Goal: Transaction & Acquisition: Purchase product/service

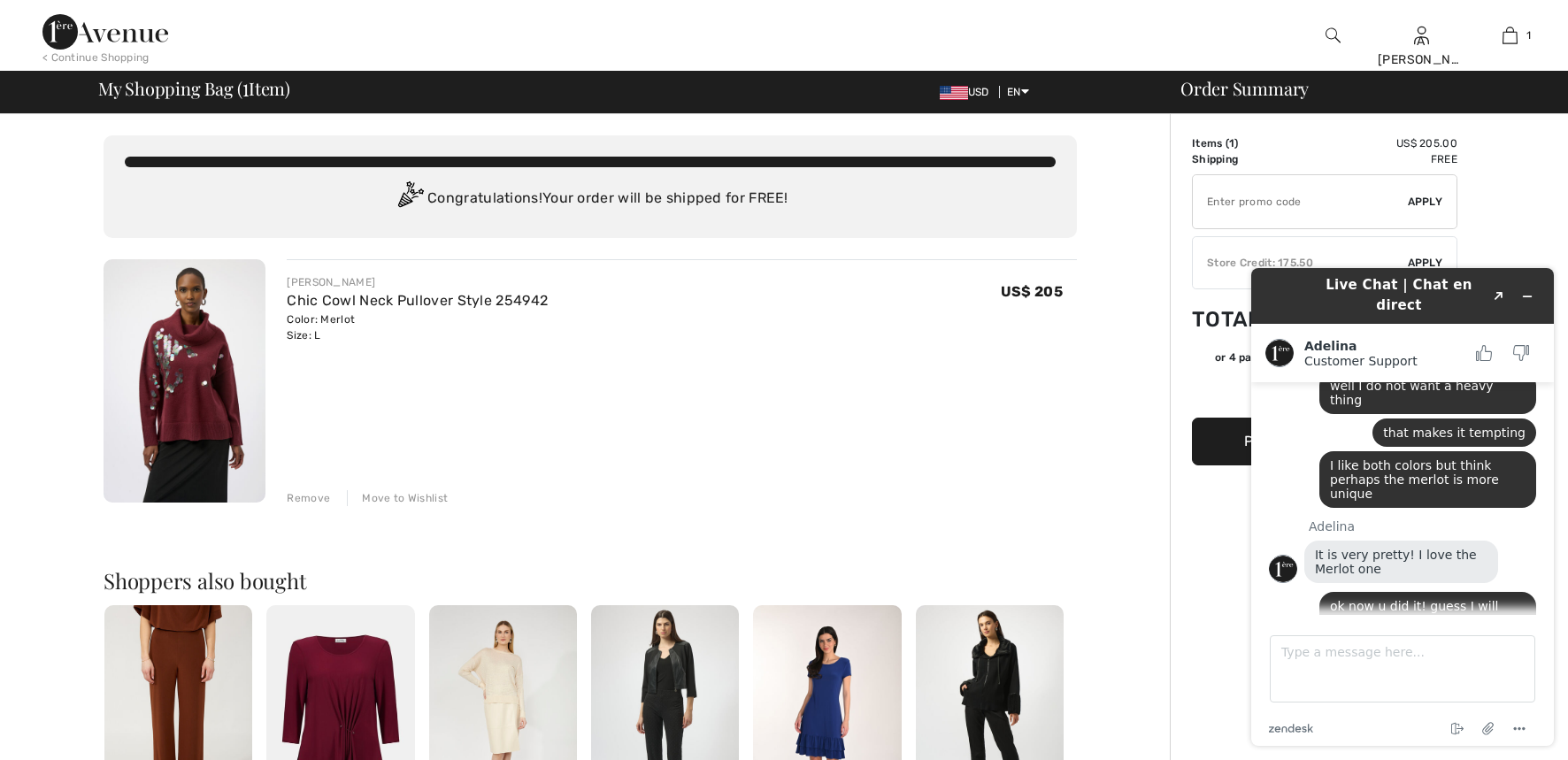
click at [1527, 291] on icon "Minimize widget" at bounding box center [1528, 297] width 13 height 13
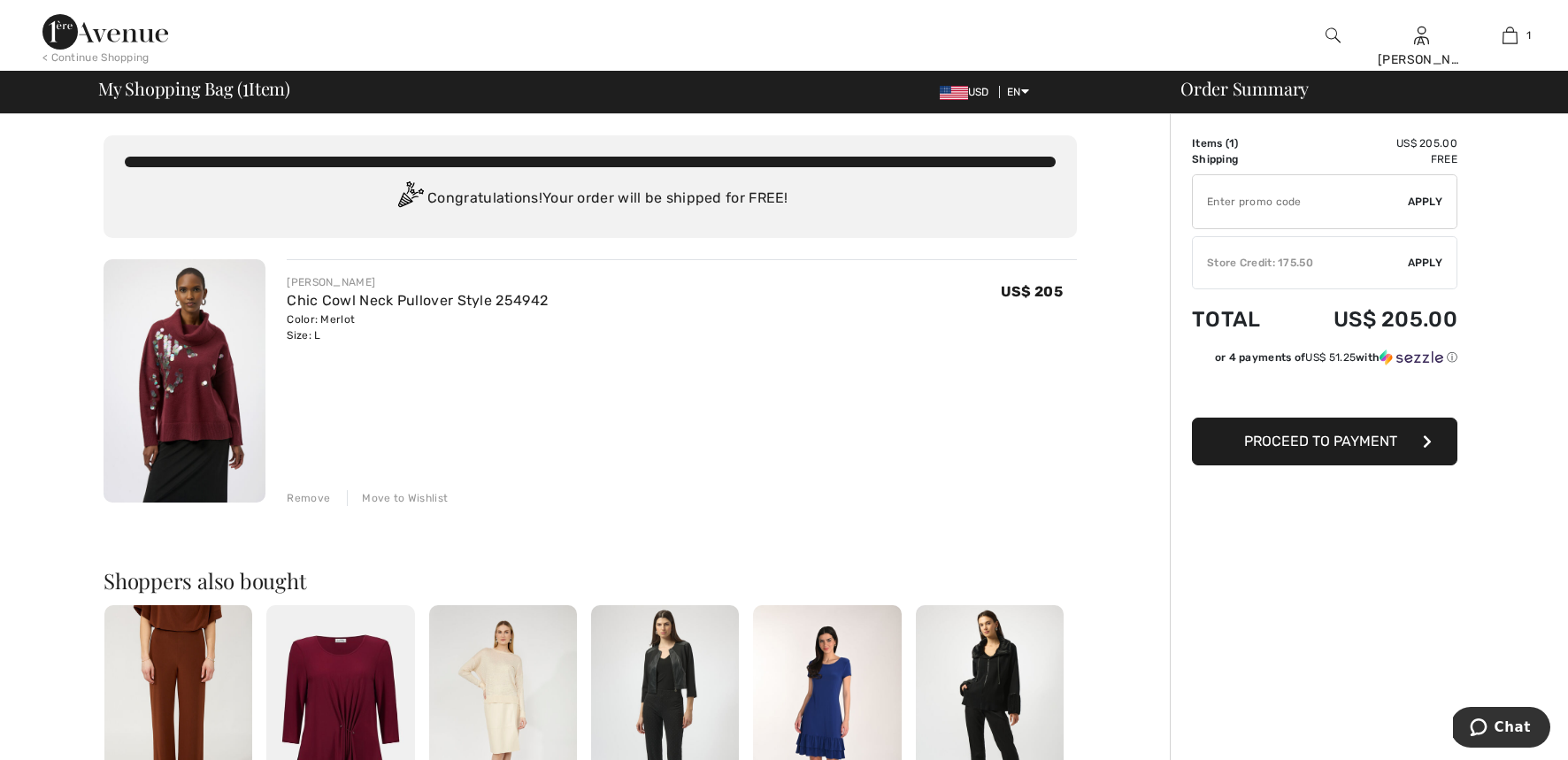
click at [1312, 201] on input "TEXT" at bounding box center [1301, 201] width 215 height 53
type input "LIVE10"
click at [1428, 204] on span "Apply" at bounding box center [1425, 202] width 35 height 16
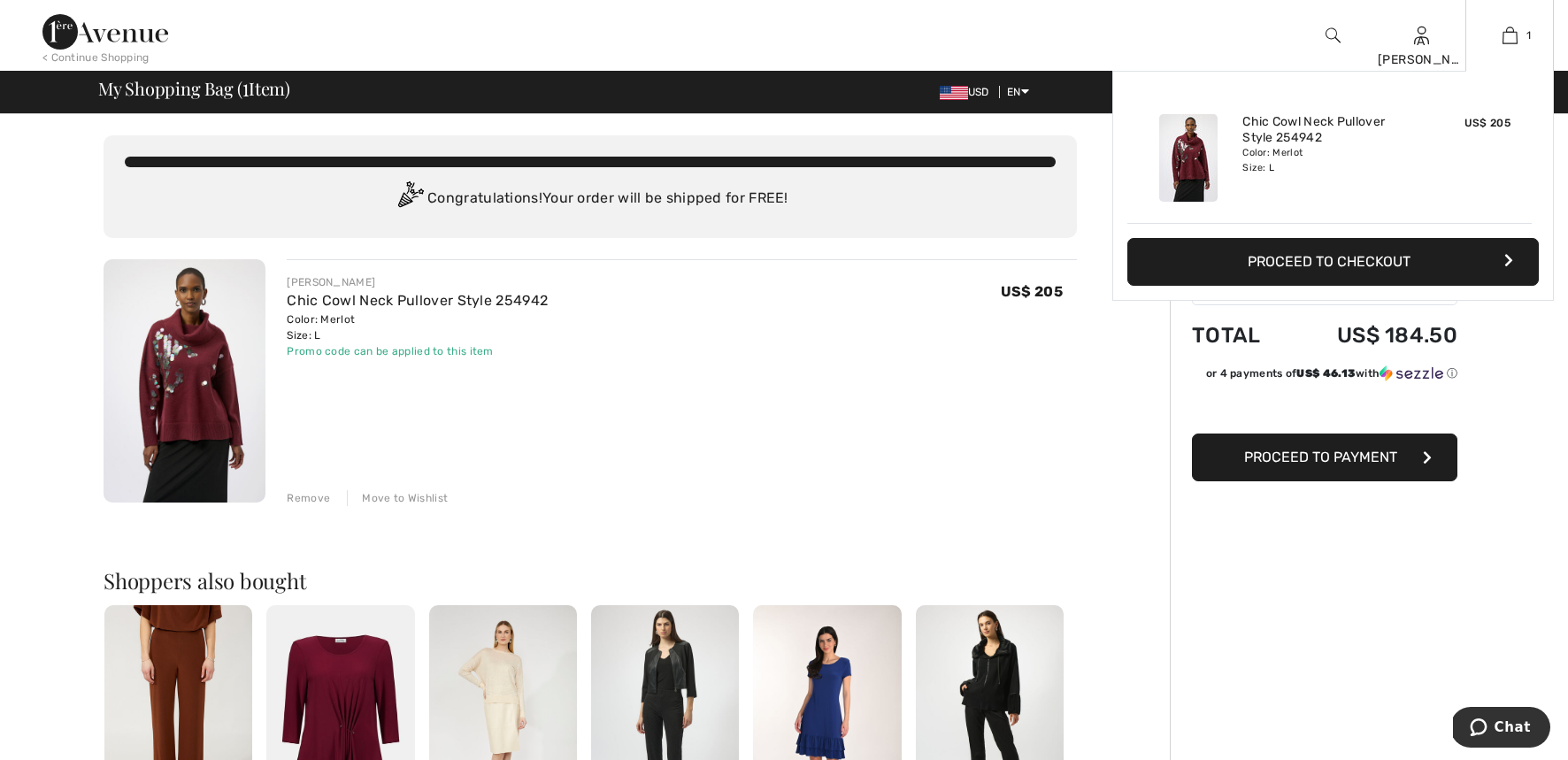
click at [1304, 330] on div "Added to Bag Joseph Ribkoff Chic Cowl Neck Pullover Style 254942 US$ 205 Color:…" at bounding box center [1333, 228] width 441 height 314
click at [1475, 191] on div "US$ 205" at bounding box center [1470, 157] width 94 height 101
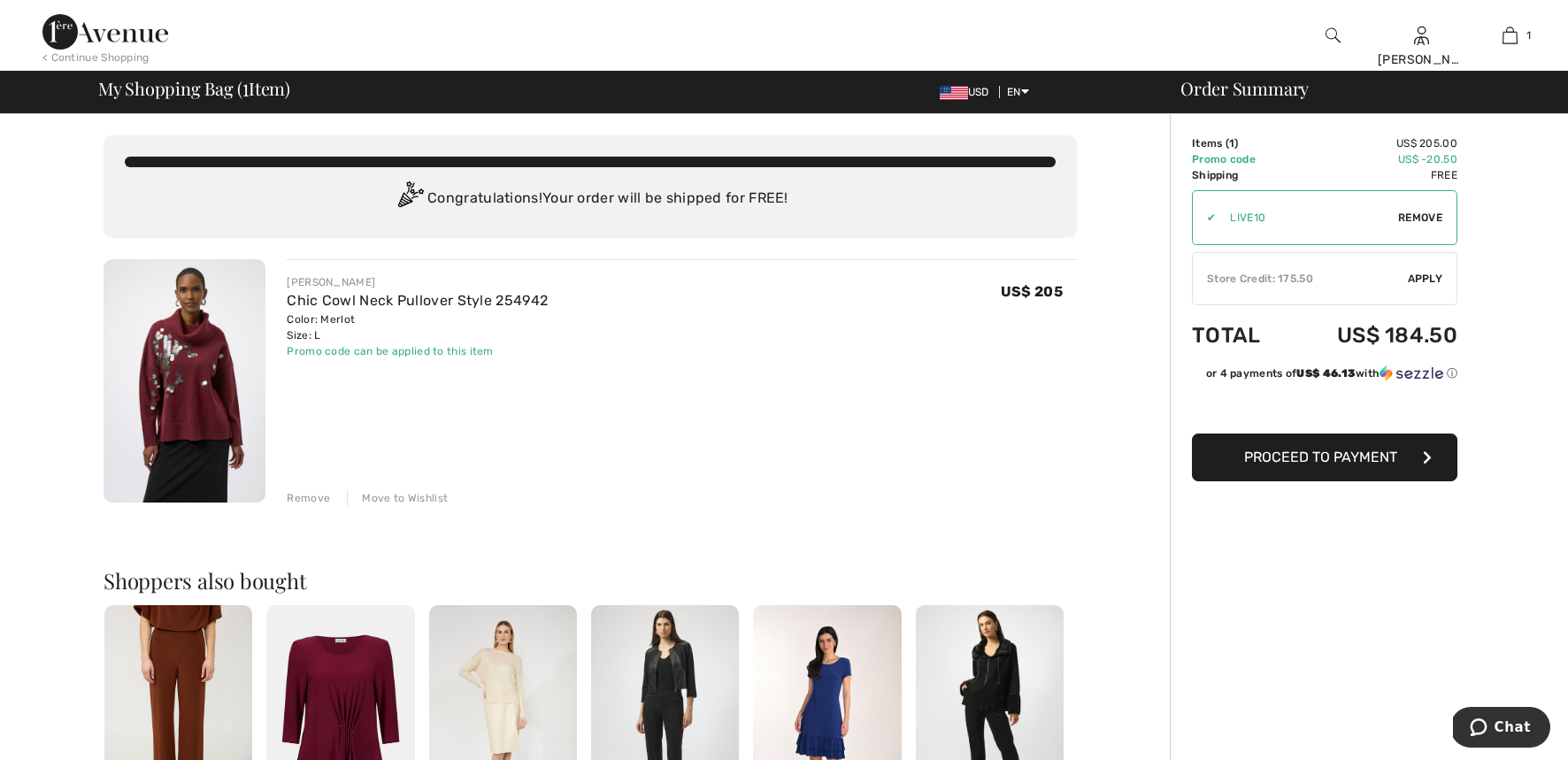
click at [1430, 277] on span "Apply" at bounding box center [1425, 279] width 35 height 16
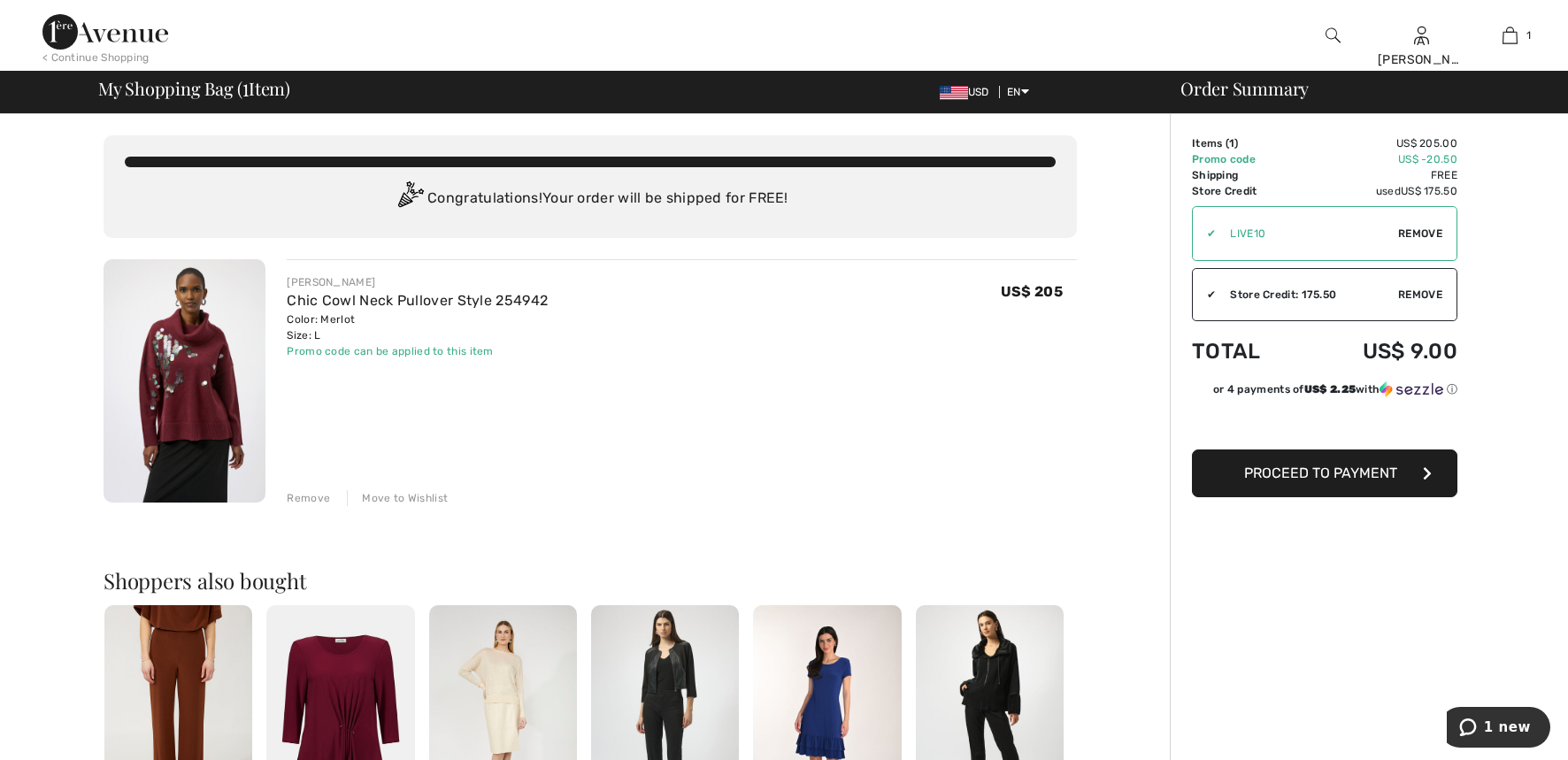
click at [1362, 467] on span "Proceed to Payment" at bounding box center [1320, 473] width 153 height 17
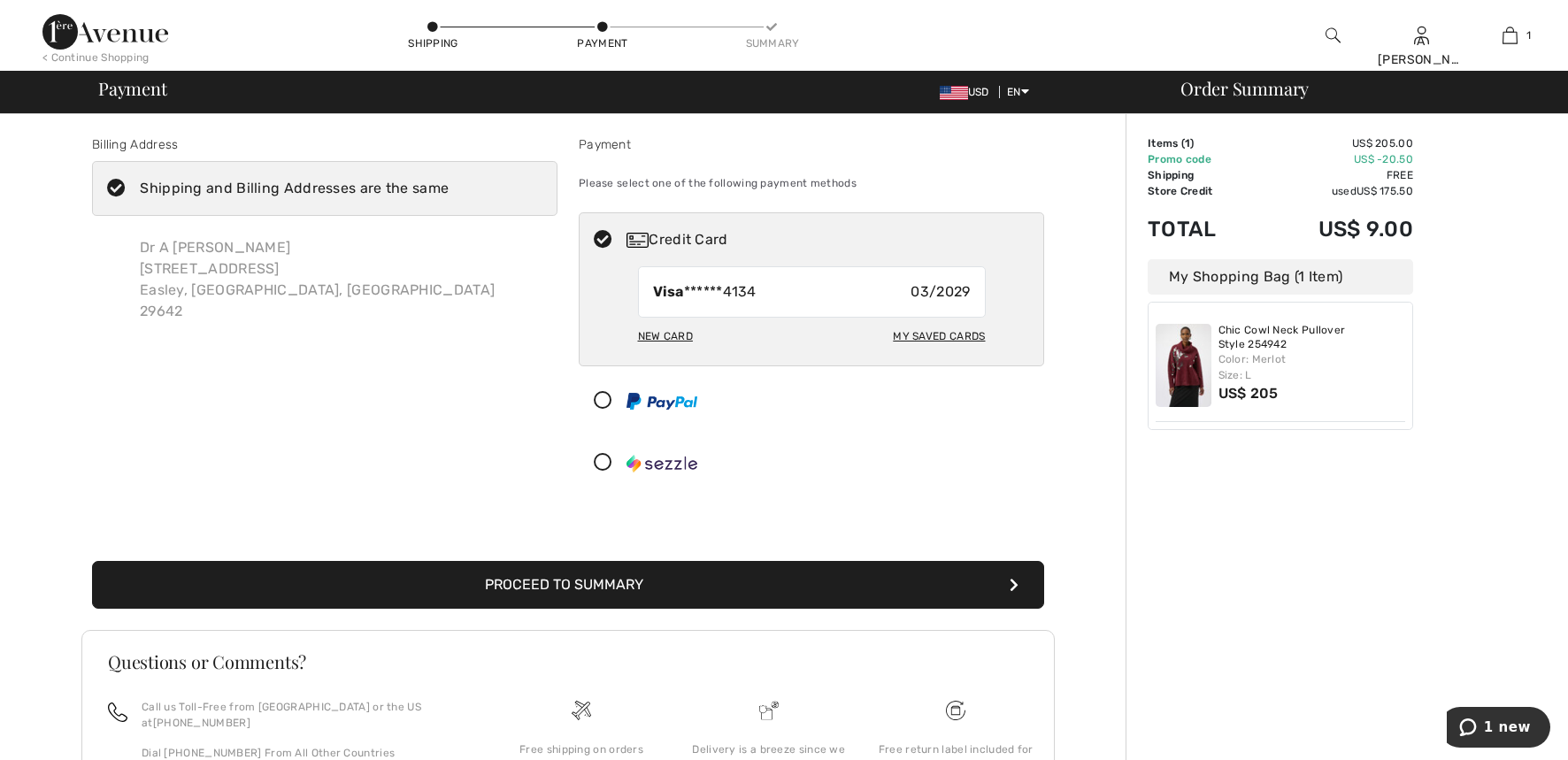
click at [720, 596] on button "Proceed to Summary" at bounding box center [569, 584] width 953 height 48
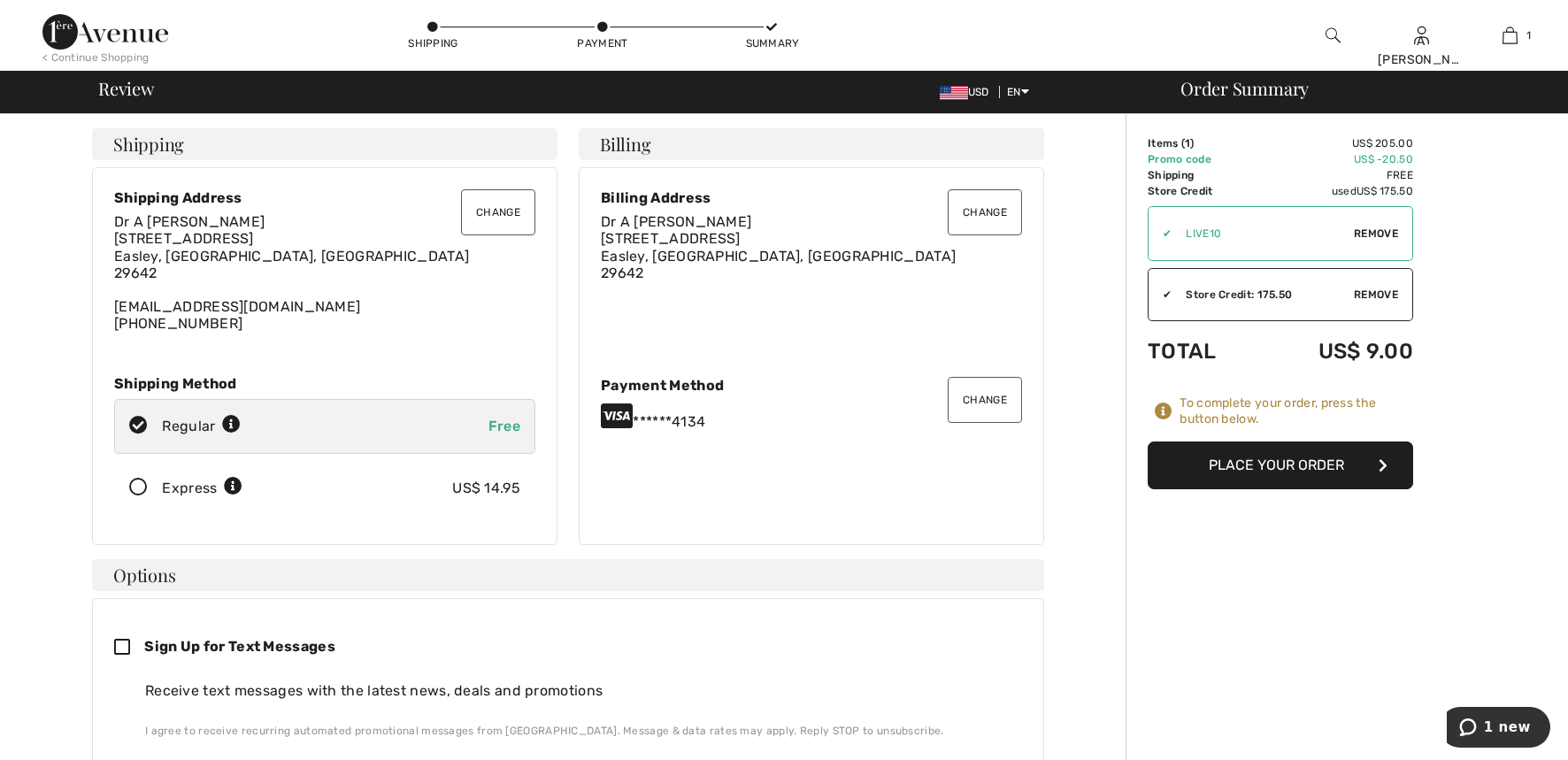
click at [1275, 469] on button "Place Your Order" at bounding box center [1281, 465] width 266 height 48
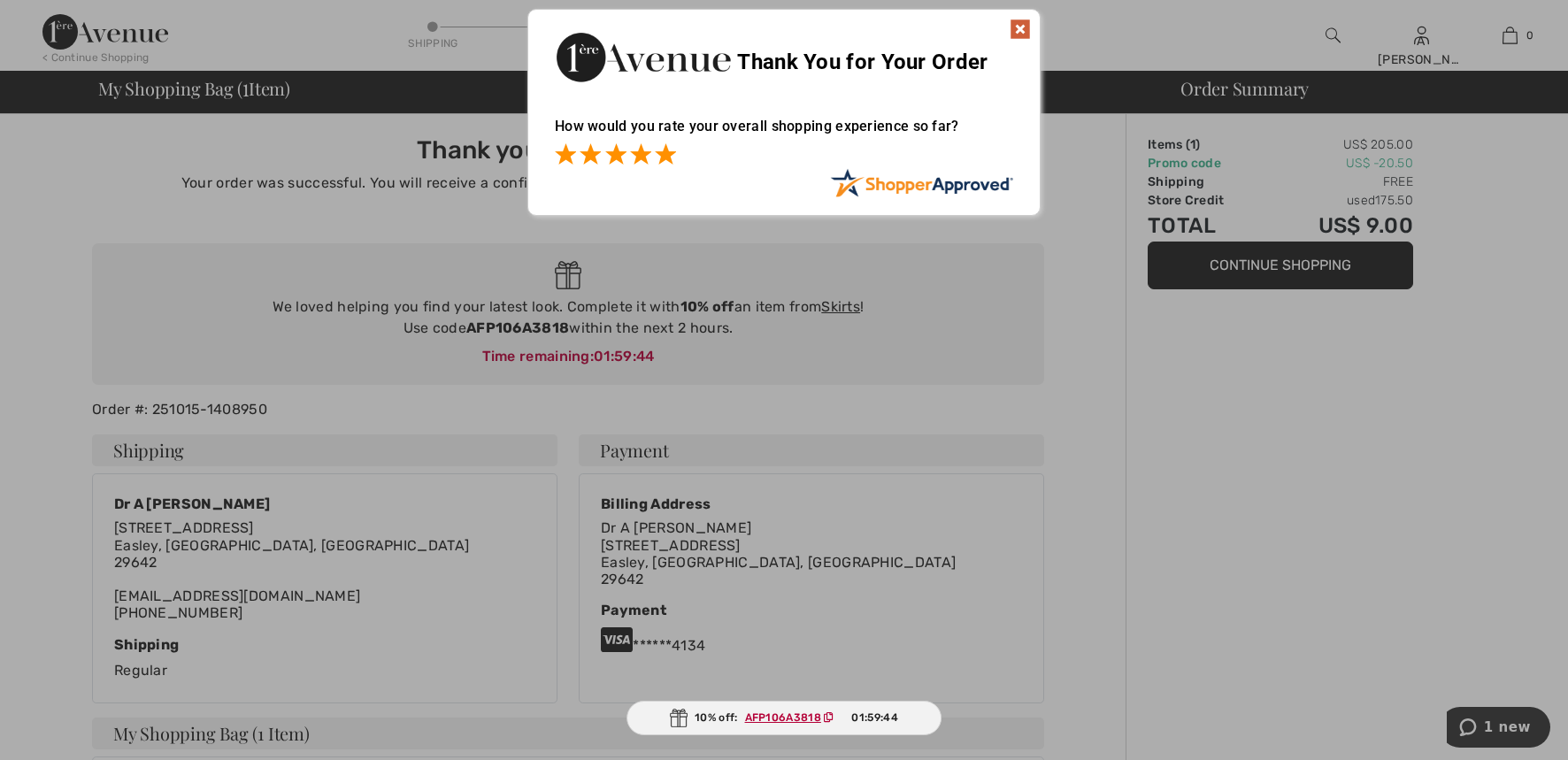
click at [667, 149] on span at bounding box center [666, 154] width 22 height 22
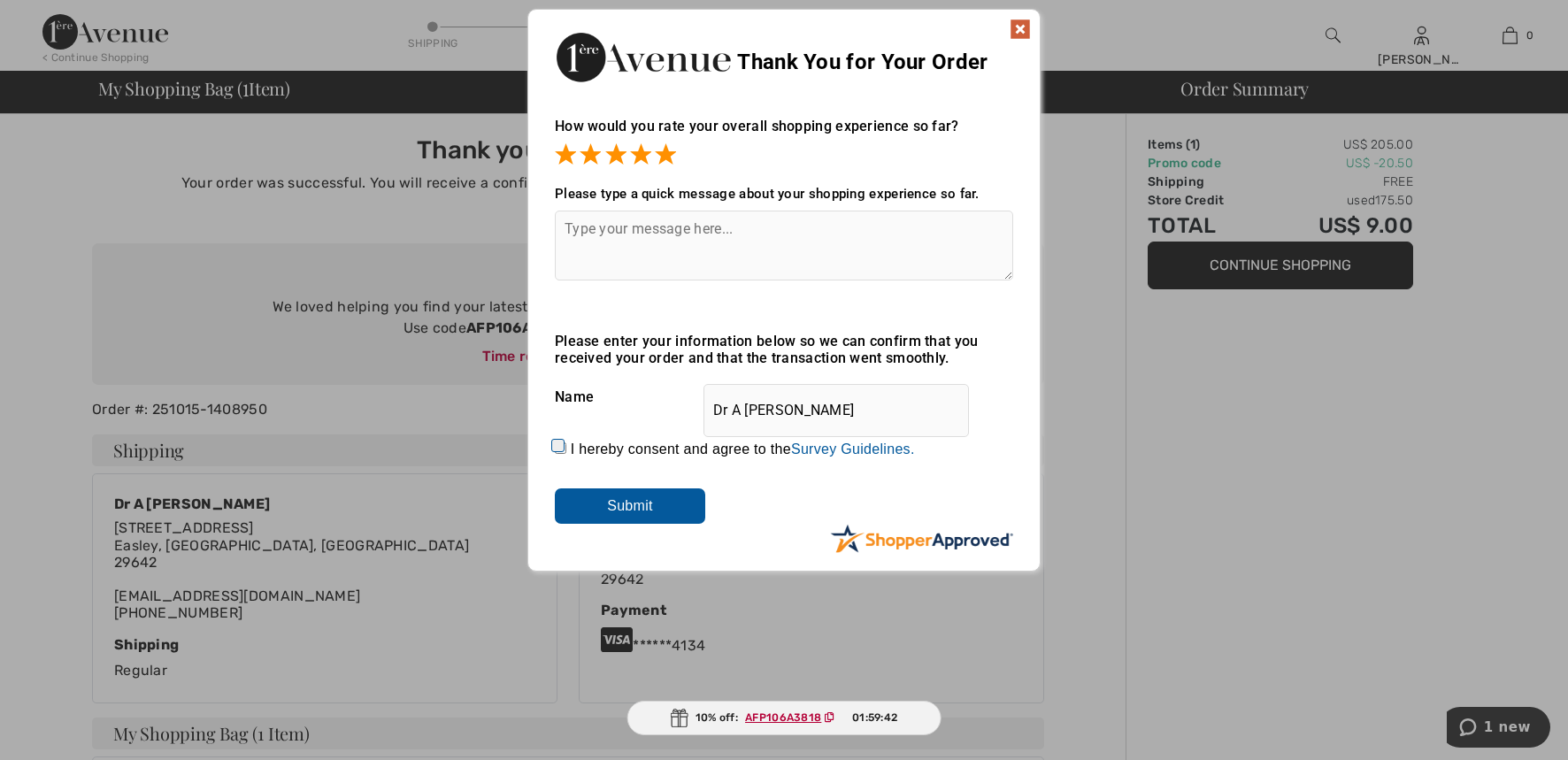
click at [642, 230] on textarea at bounding box center [784, 246] width 458 height 70
type textarea "easy shopping superb customer service"
click at [555, 437] on div "I hereby consent and agree to the By submitting a review, you grant permission …" at bounding box center [784, 449] width 458 height 42
click at [565, 450] on input "I hereby consent and agree to the By submitting a review, you grant permission …" at bounding box center [561, 448] width 12 height 12
checkbox input "true"
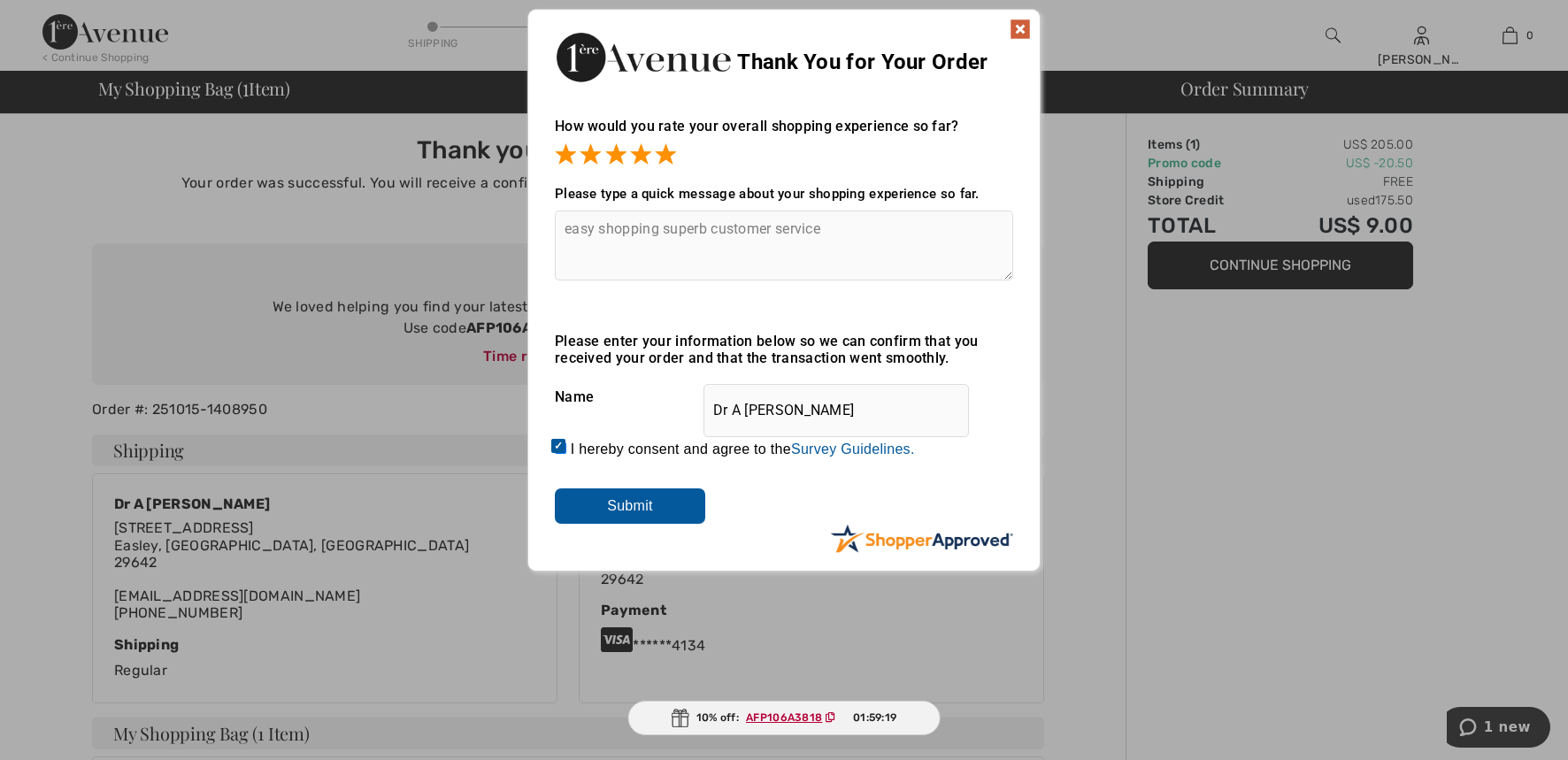
click at [592, 500] on input "Submit" at bounding box center [631, 506] width 151 height 35
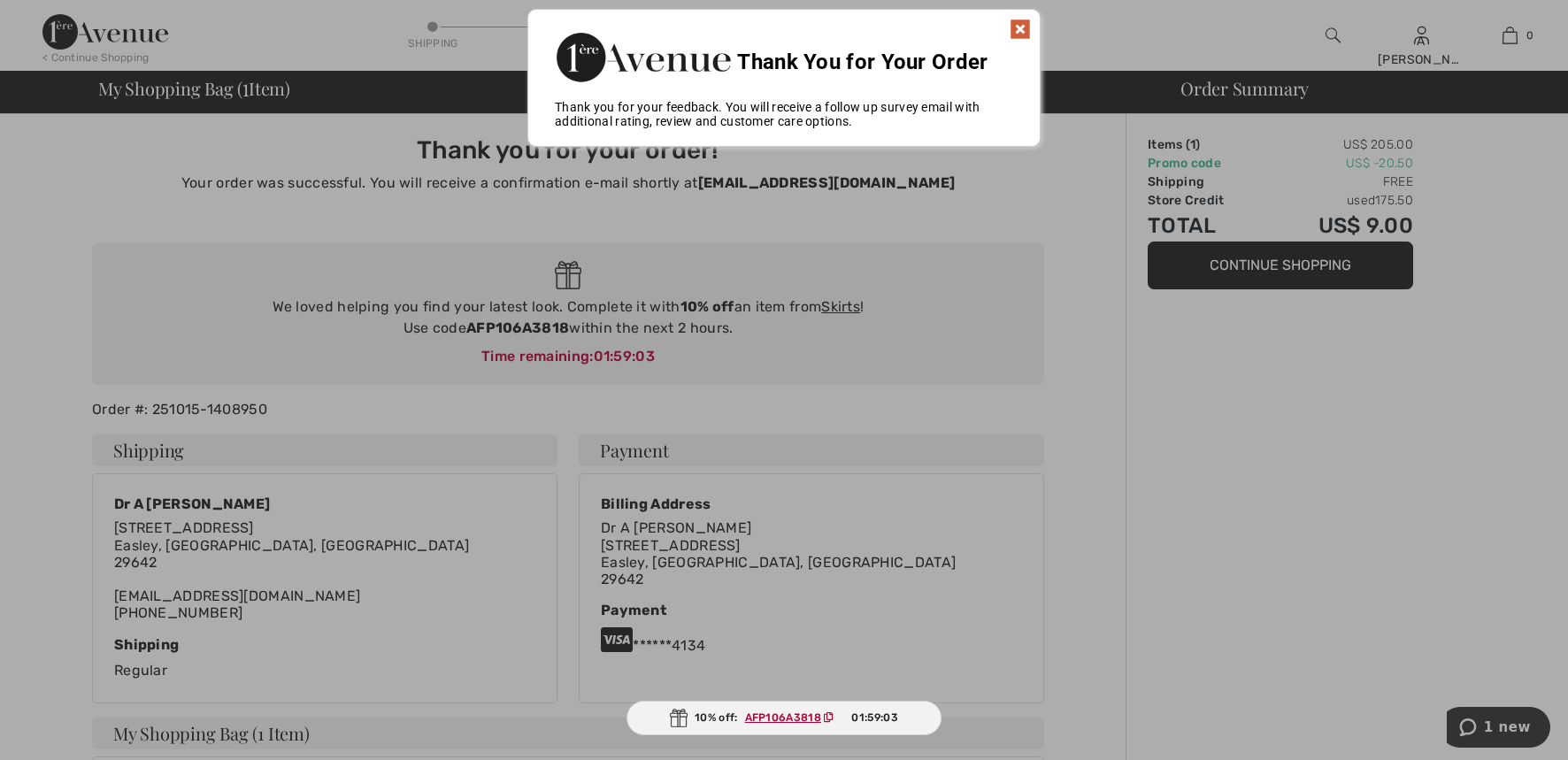
click at [1020, 29] on img at bounding box center [1021, 30] width 22 height 22
